Goal: Information Seeking & Learning: Learn about a topic

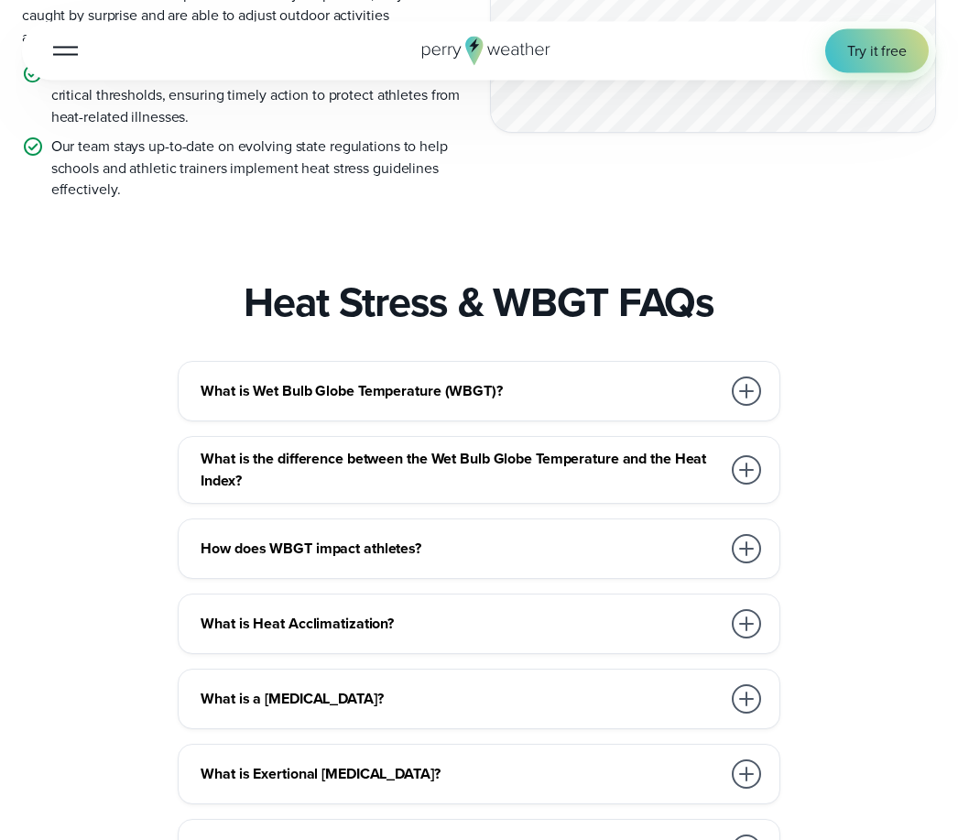
scroll to position [2904, 0]
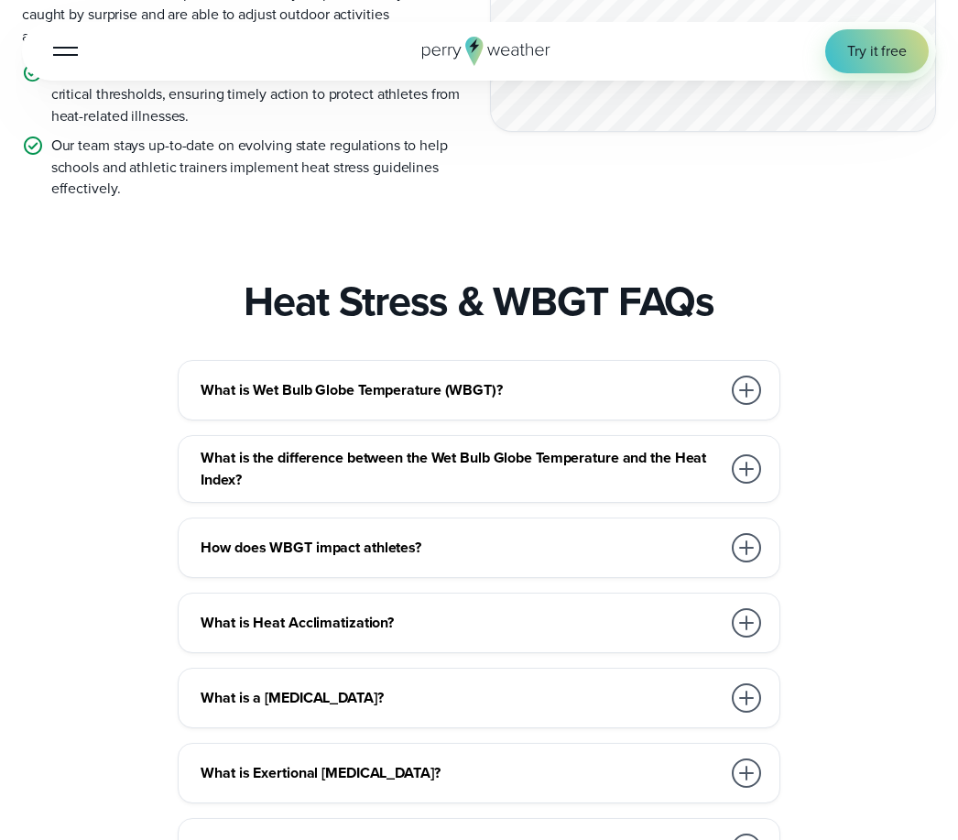
click at [475, 379] on h3 "What is Wet Bulb Globe Temperature (WBGT)?" at bounding box center [460, 390] width 519 height 22
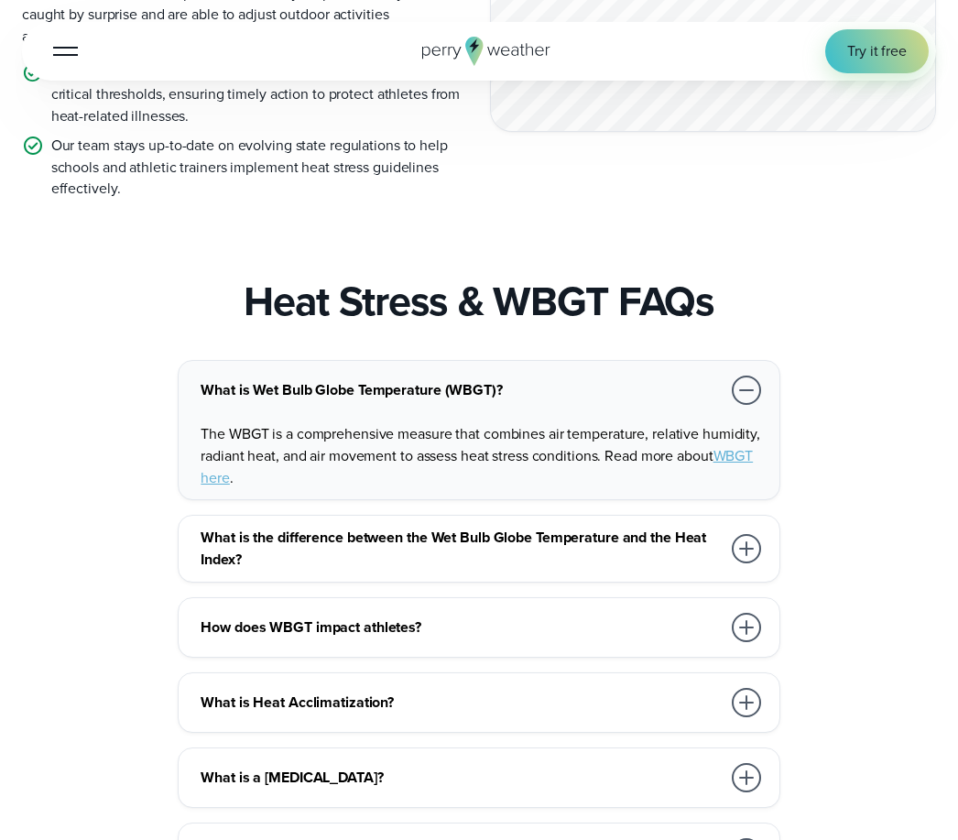
click at [630, 527] on h3 "What is the difference between the Wet Bulb Globe Temperature and the Heat Inde…" at bounding box center [460, 548] width 519 height 43
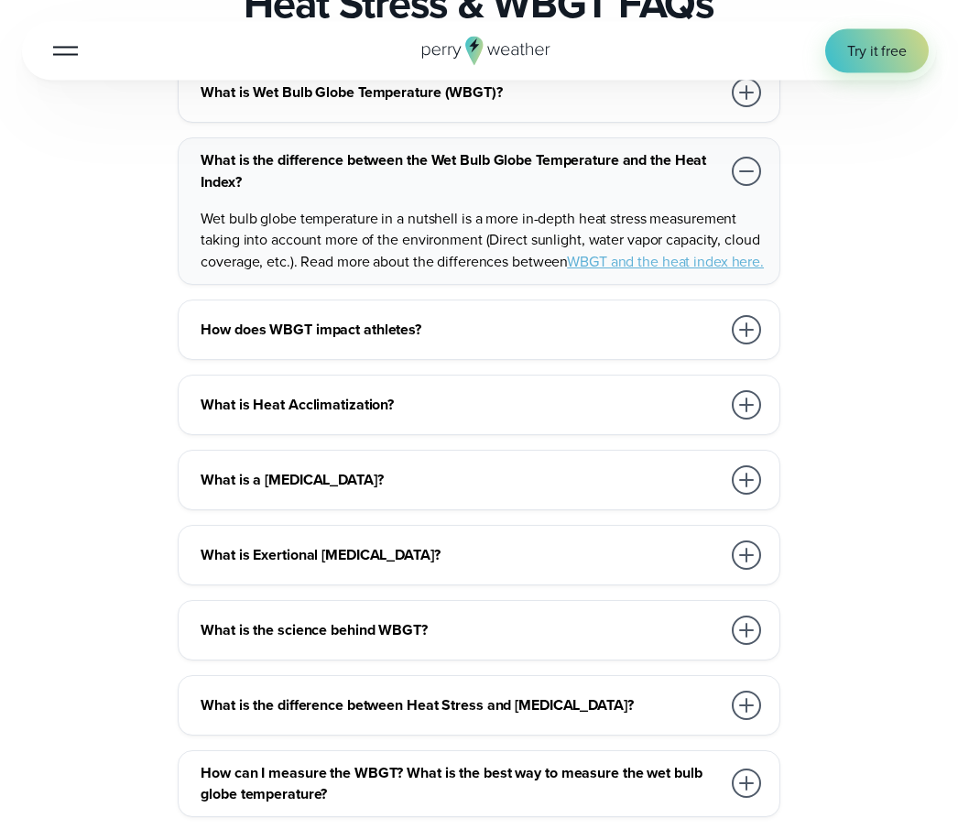
scroll to position [3202, 0]
click at [351, 319] on h3 "How does WBGT impact athletes?" at bounding box center [460, 330] width 519 height 22
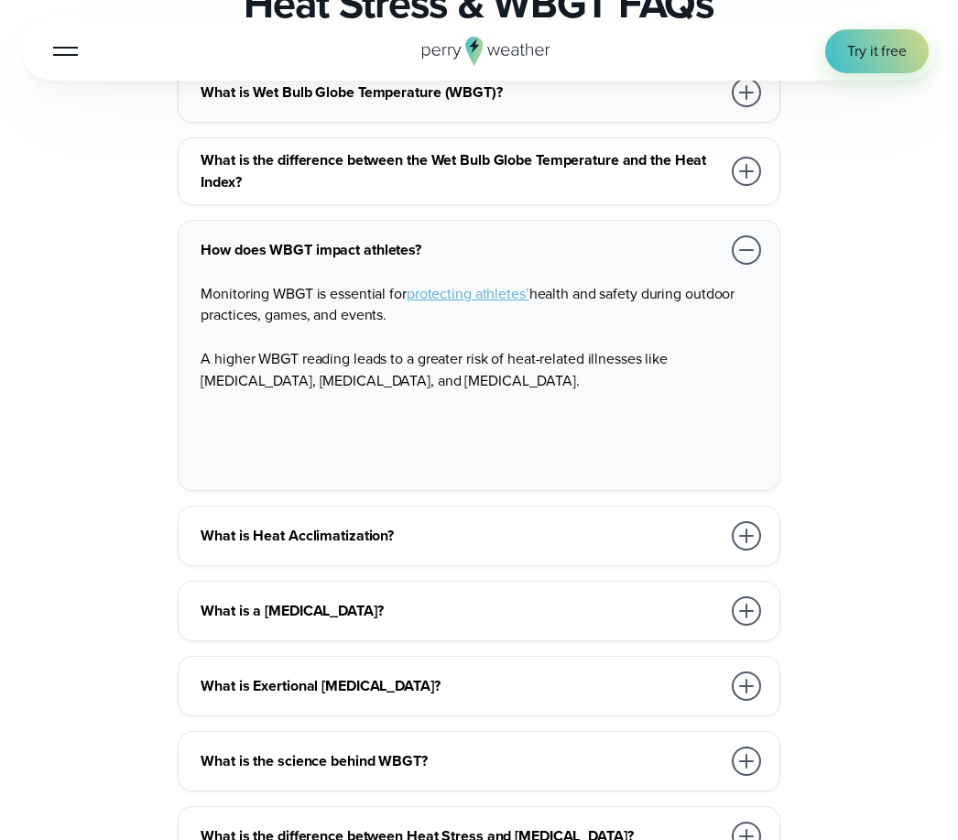
click at [357, 525] on h3 "What is Heat Acclimatization?" at bounding box center [460, 536] width 519 height 22
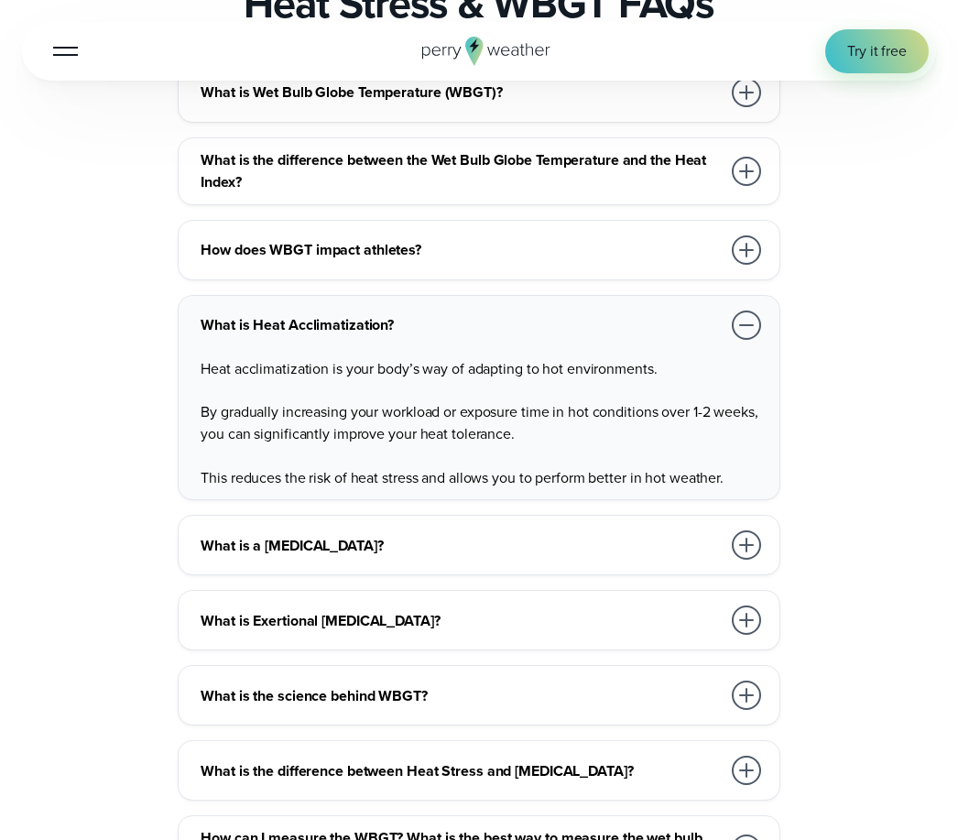
click at [504, 760] on h3 "What is the difference between Heat Stress and [MEDICAL_DATA]?" at bounding box center [460, 771] width 519 height 22
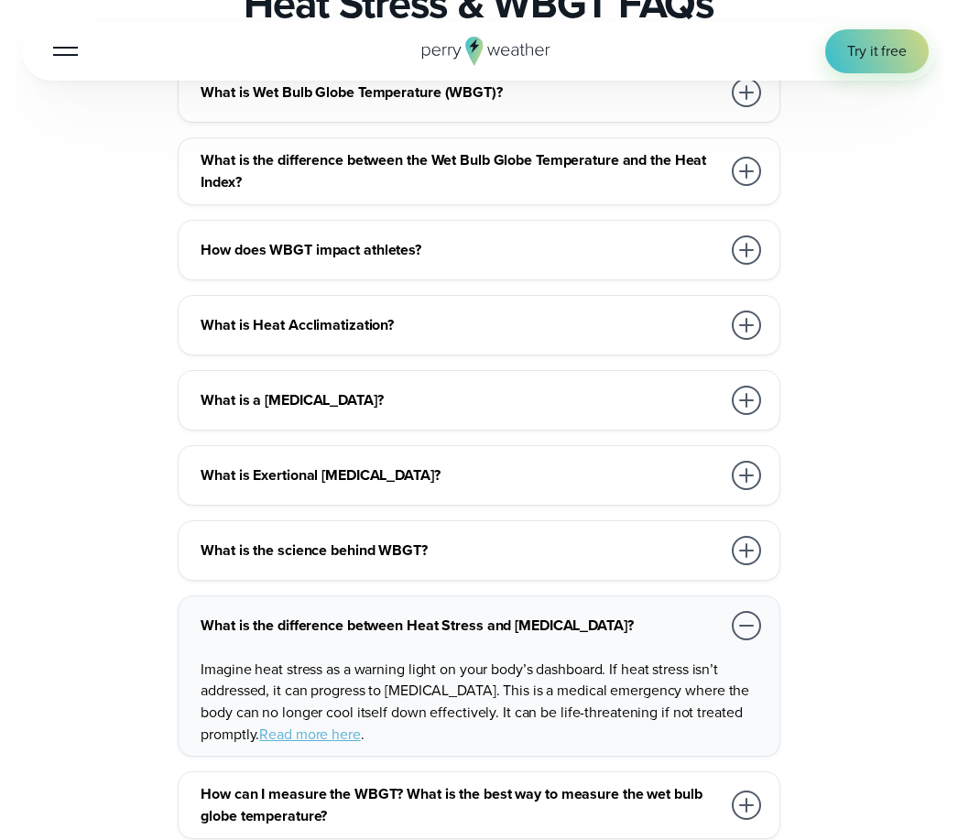
click at [639, 783] on h3 "How can I measure the WBGT? What is the best way to measure the wet bulb globe …" at bounding box center [460, 804] width 519 height 43
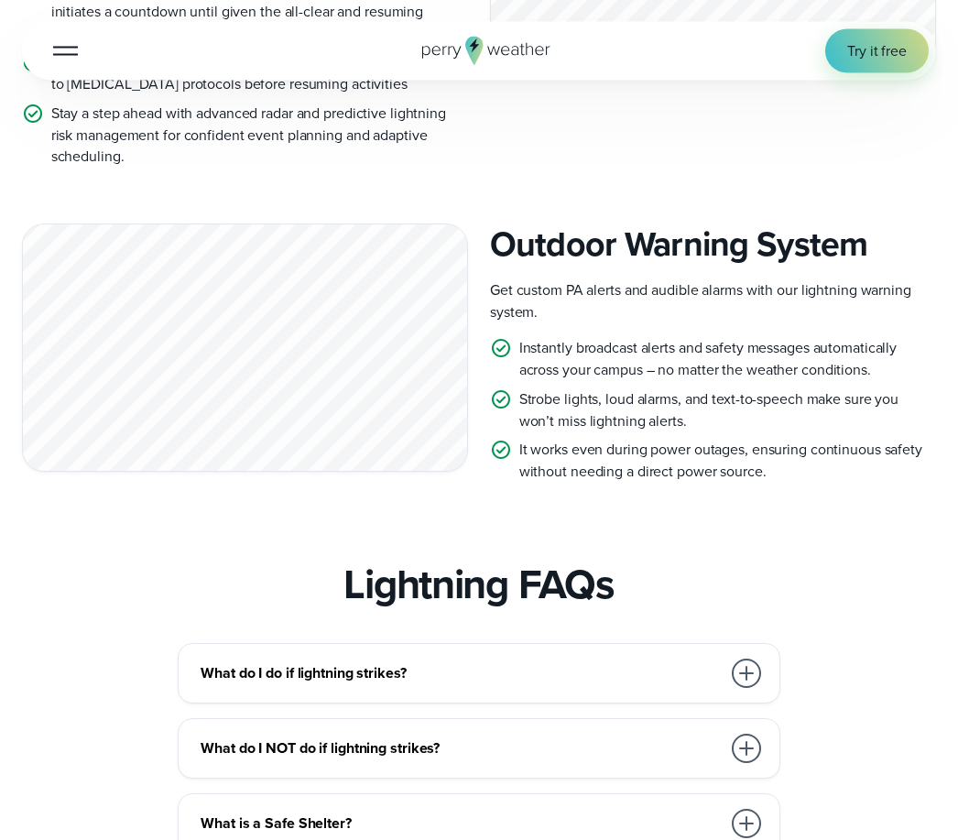
scroll to position [5437, 0]
click at [373, 662] on h3 "What do I do if lightning strikes?" at bounding box center [460, 673] width 519 height 22
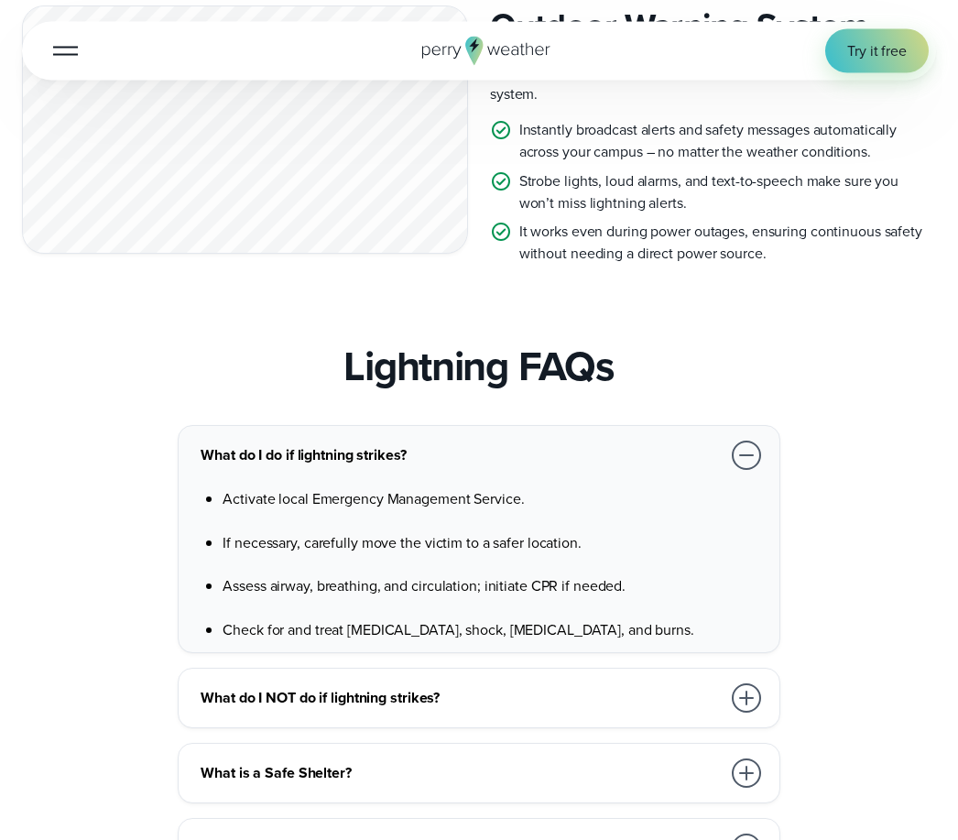
scroll to position [5656, 0]
click at [394, 686] on h3 "What do I NOT do if lightning strikes?" at bounding box center [460, 697] width 519 height 22
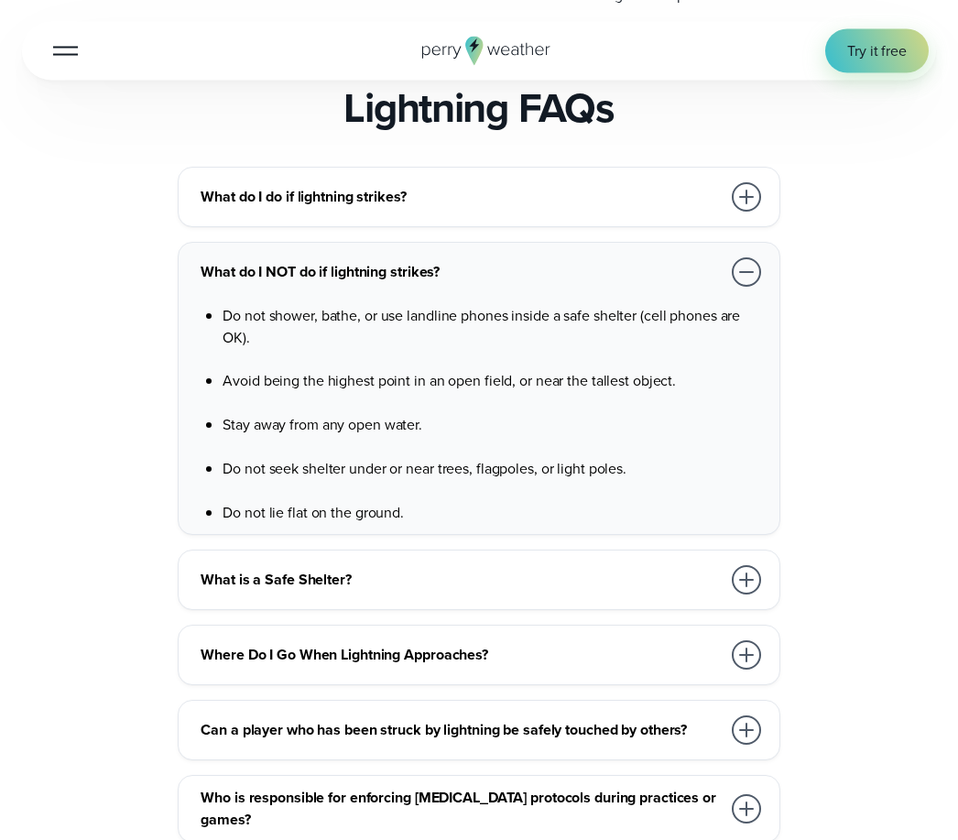
scroll to position [5913, 0]
click at [329, 569] on h3 "What is a Safe Shelter?" at bounding box center [460, 580] width 519 height 22
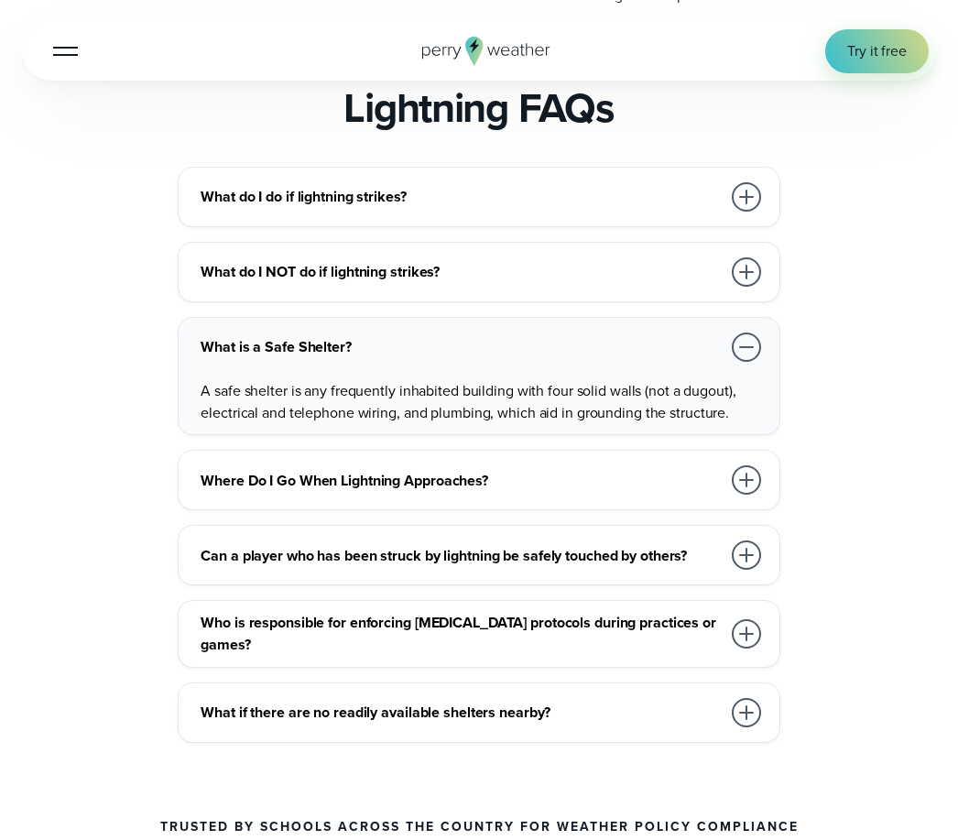
click at [314, 525] on div "Can a player who has been struck by lightning be safely touched by others? Yes.…" at bounding box center [479, 555] width 602 height 60
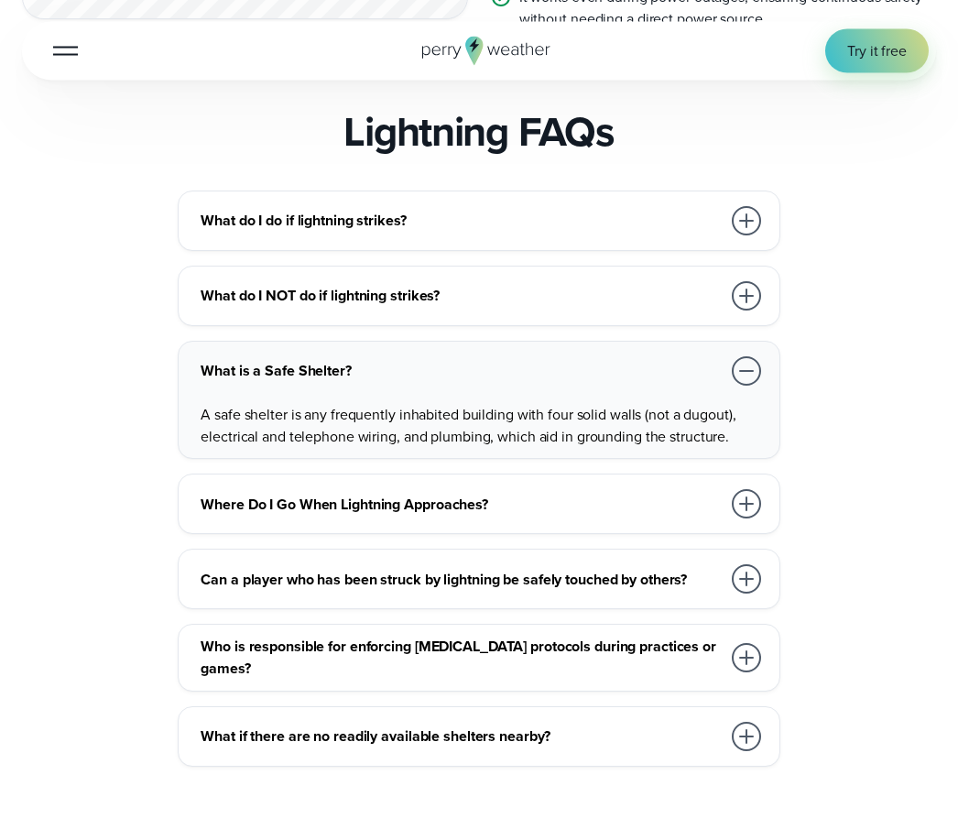
scroll to position [5844, 0]
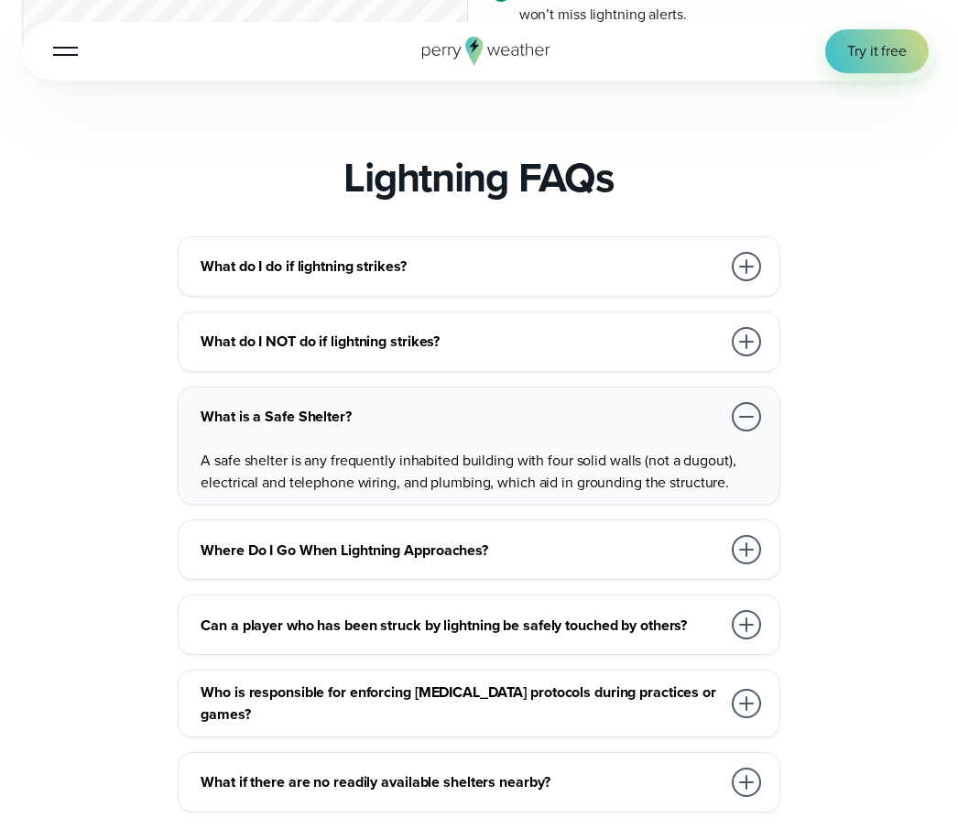
click at [452, 539] on h3 "Where Do I Go When Lightning Approaches?" at bounding box center [460, 550] width 519 height 22
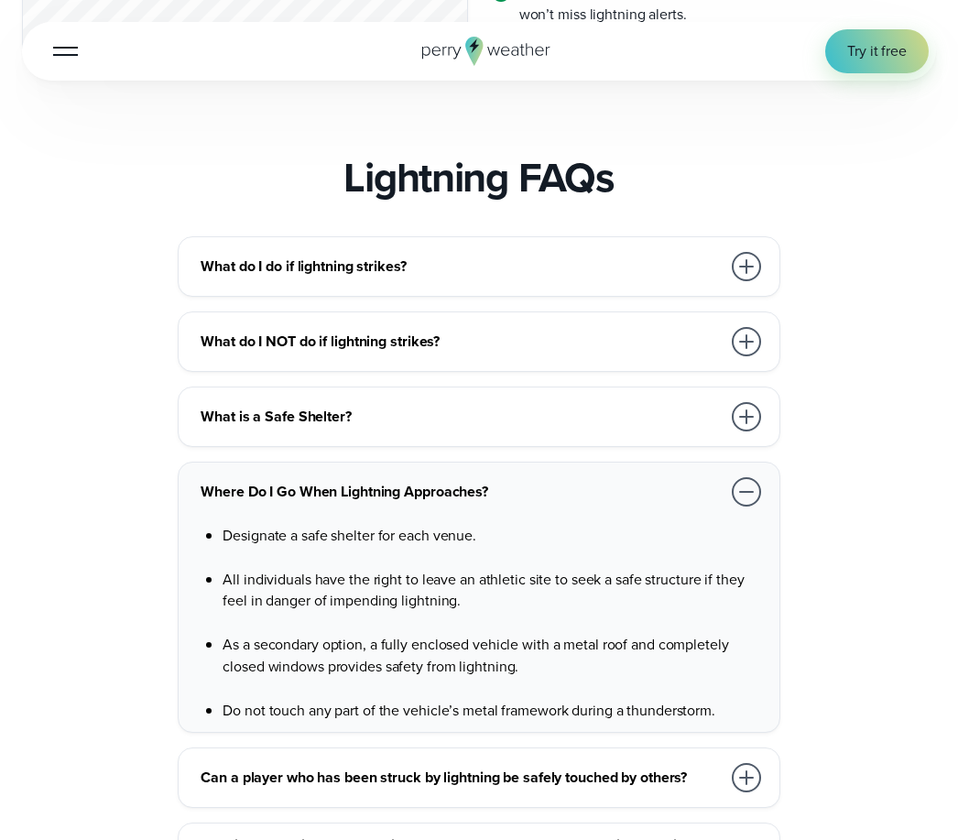
click at [671, 767] on h3 "Can a player who has been struck by lightning be safely touched by others?" at bounding box center [460, 778] width 519 height 22
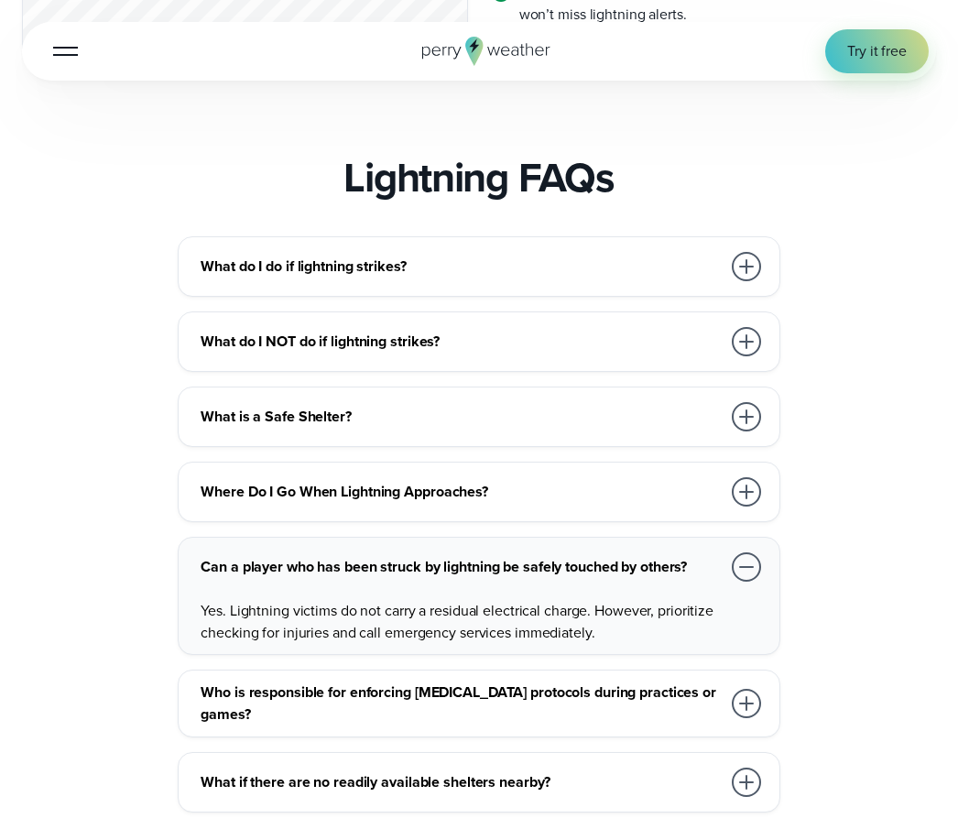
click at [658, 681] on h3 "Who is responsible for enforcing [MEDICAL_DATA] protocols during practices or g…" at bounding box center [460, 702] width 519 height 43
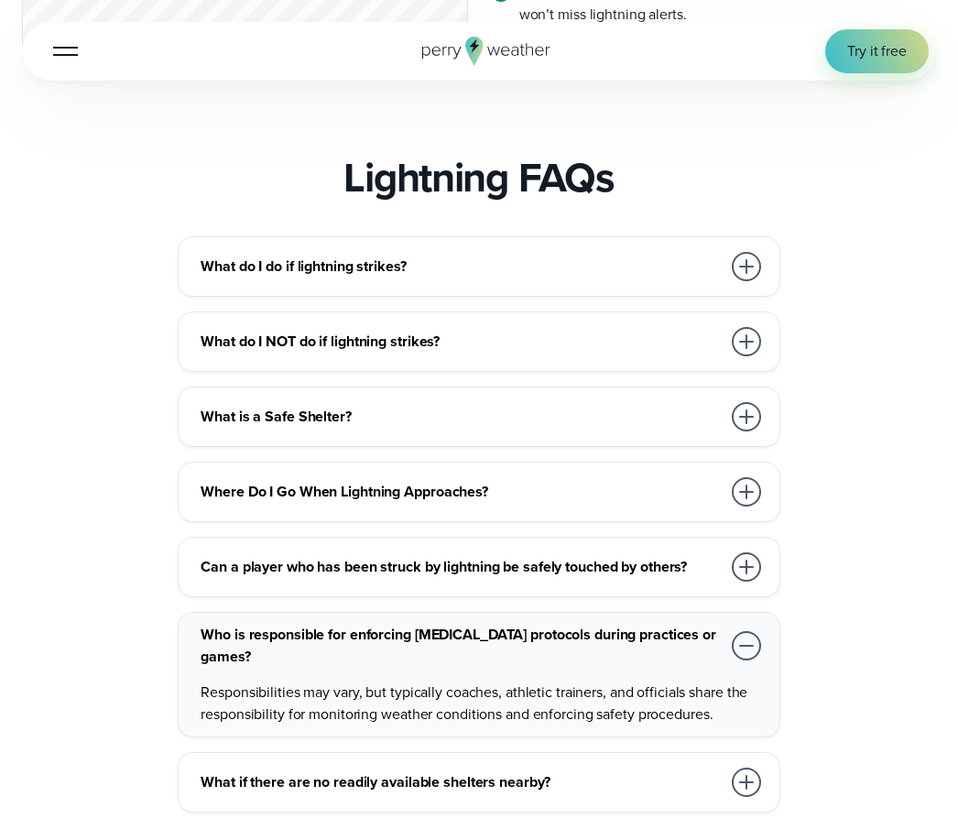
click at [536, 771] on h3 "What if there are no readily available shelters nearby?" at bounding box center [460, 782] width 519 height 22
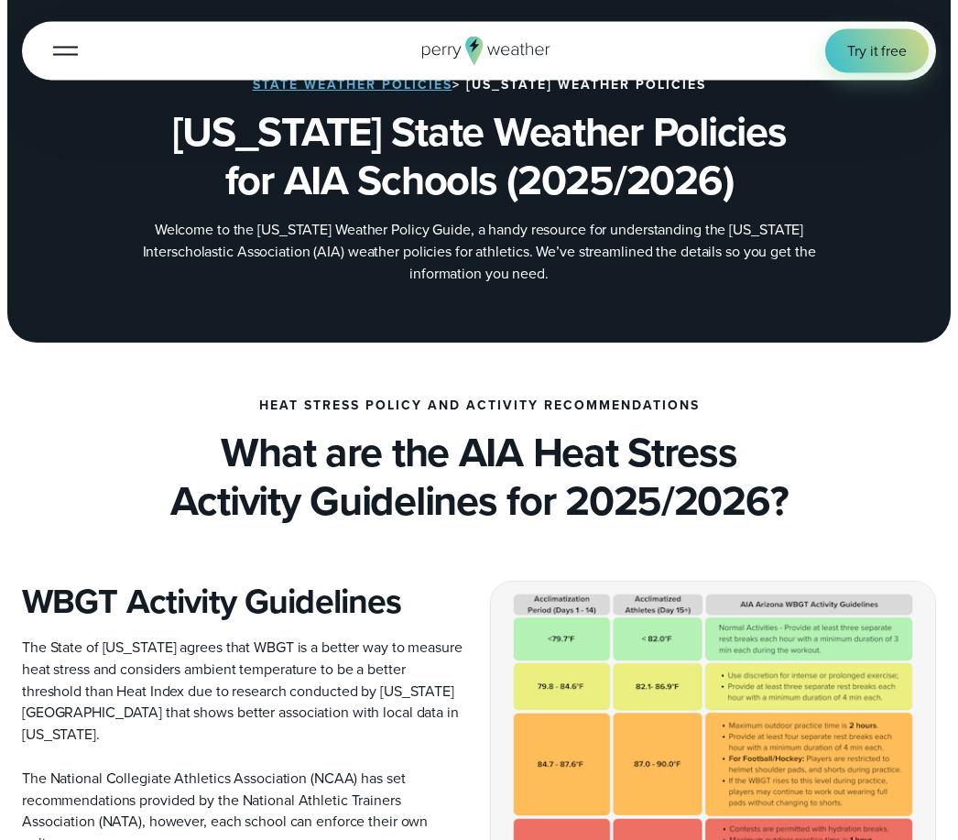
scroll to position [0, 0]
